Goal: Task Accomplishment & Management: Complete application form

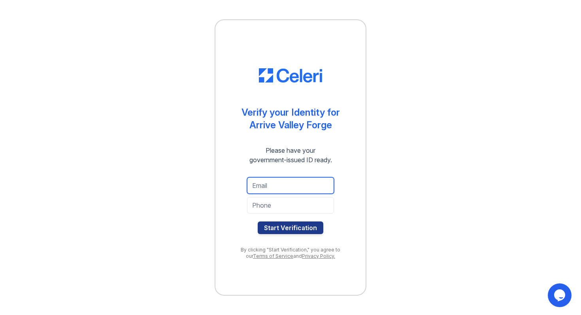
click at [275, 191] on input "email" at bounding box center [290, 185] width 87 height 17
type input "[EMAIL_ADDRESS][DOMAIN_NAME]"
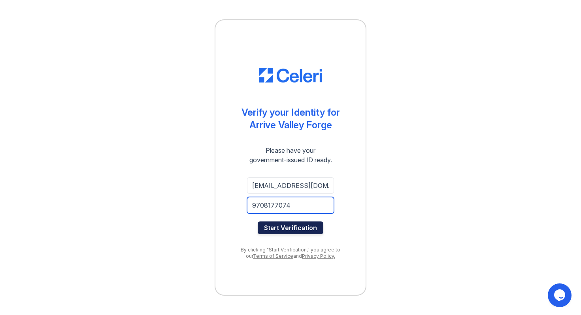
type input "9708177074"
click at [290, 231] on button "Start Verification" at bounding box center [291, 228] width 66 height 13
